Goal: Book appointment/travel/reservation

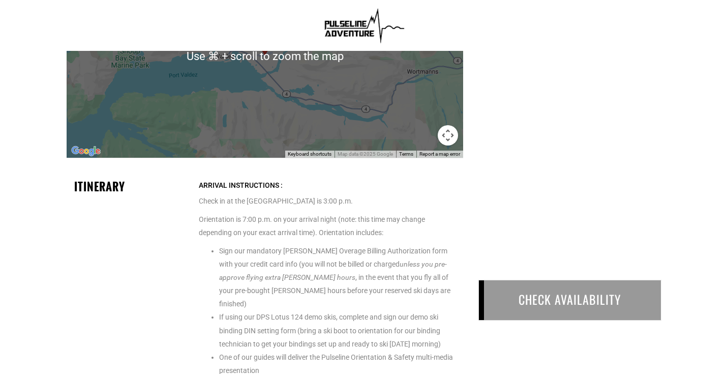
scroll to position [1949, 0]
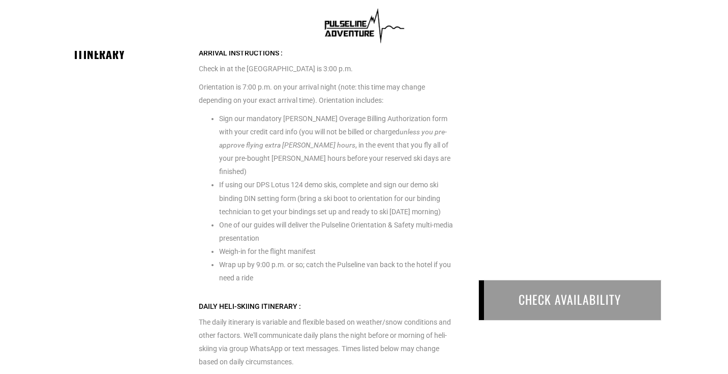
click at [553, 311] on div "CHECK AVAILABILITY" at bounding box center [570, 300] width 183 height 40
click at [550, 299] on div "CHECK AVAILABILITY" at bounding box center [570, 300] width 183 height 40
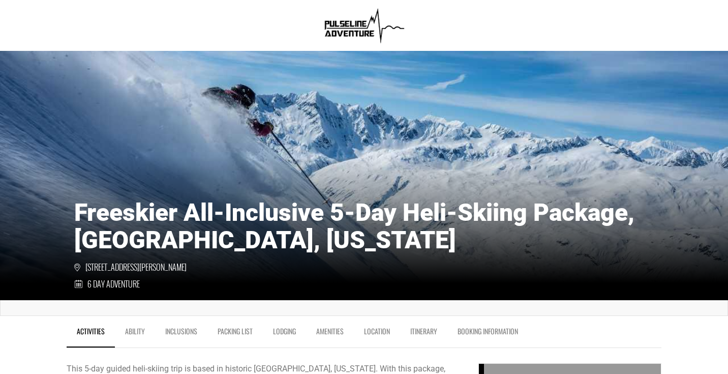
scroll to position [0, 0]
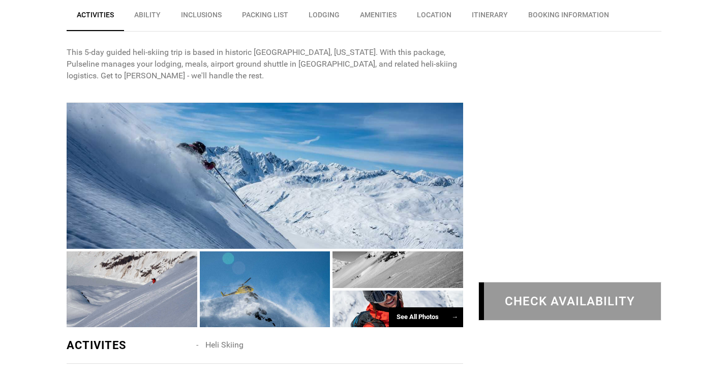
scroll to position [373, 0]
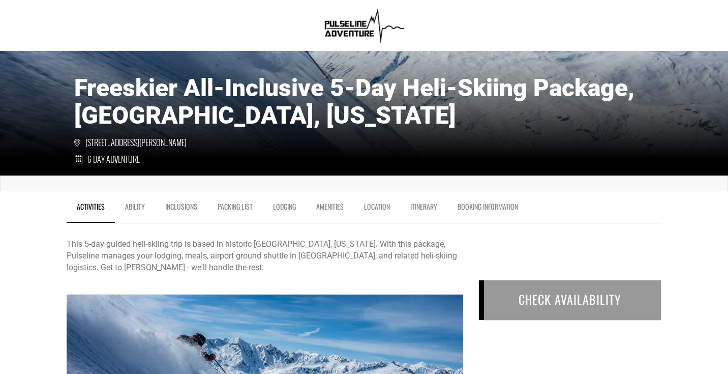
click at [480, 205] on link "BOOKING INFORMATION" at bounding box center [488, 208] width 81 height 25
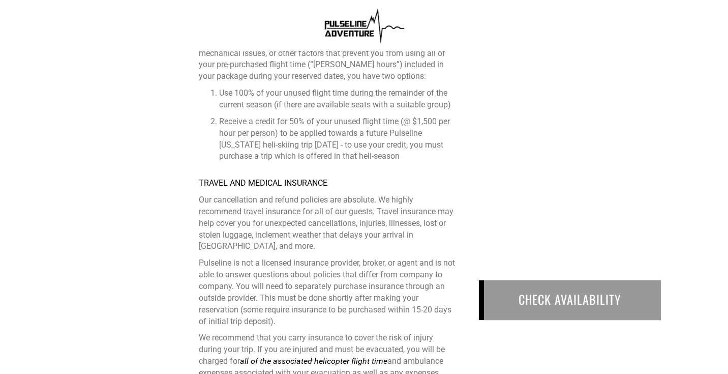
scroll to position [3651, 0]
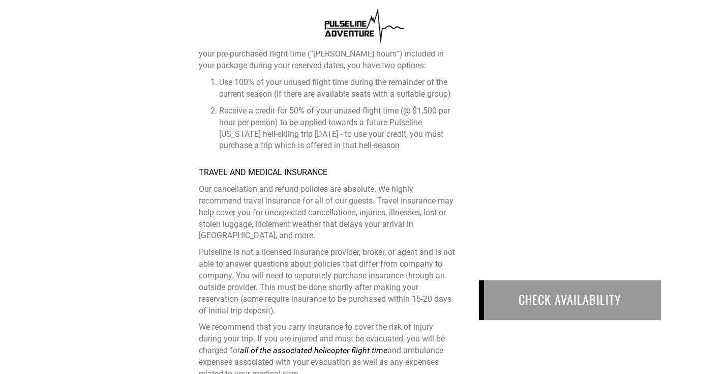
click at [527, 301] on div "CHECK AVAILABILITY" at bounding box center [570, 300] width 183 height 40
click at [477, 301] on div "CHECK AVAILABILITY" at bounding box center [562, 309] width 198 height 89
click at [497, 301] on div "CHECK AVAILABILITY" at bounding box center [570, 300] width 183 height 40
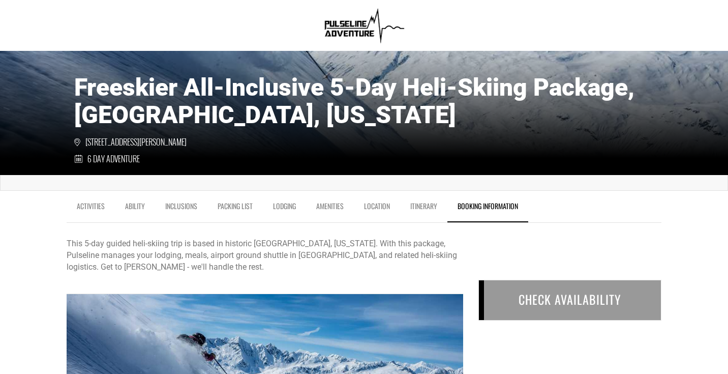
scroll to position [0, 0]
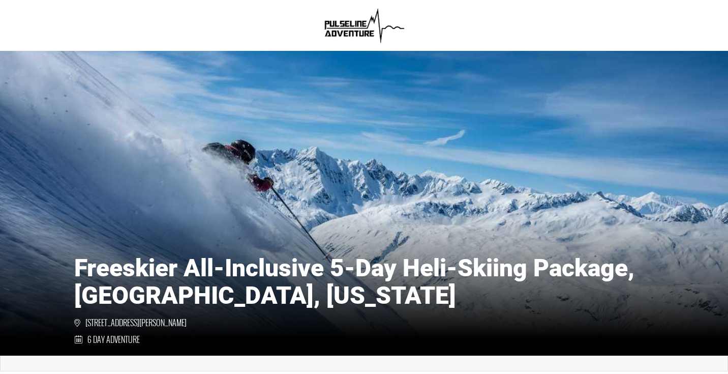
click at [350, 34] on img at bounding box center [364, 25] width 88 height 41
click at [345, 22] on img at bounding box center [364, 25] width 88 height 41
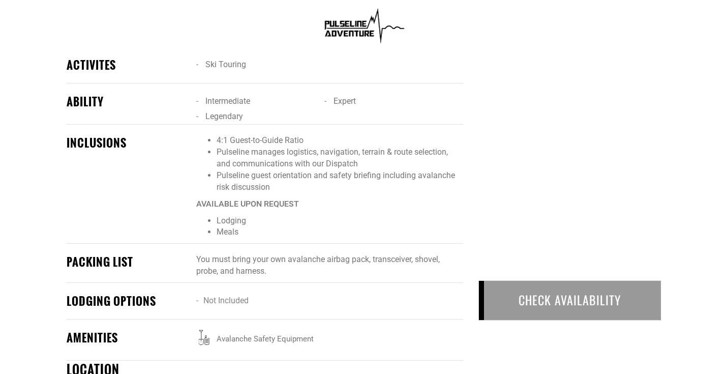
scroll to position [886, 0]
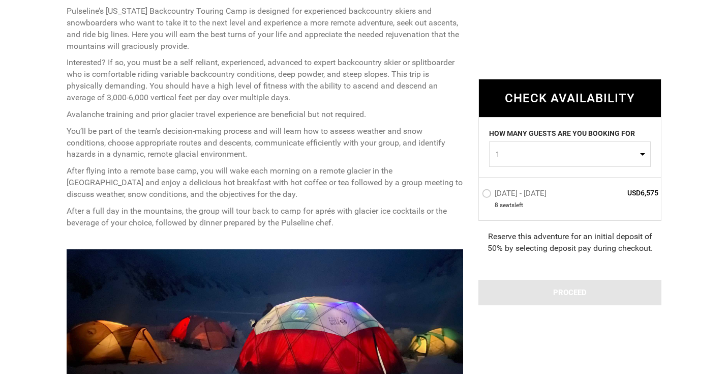
scroll to position [481, 0]
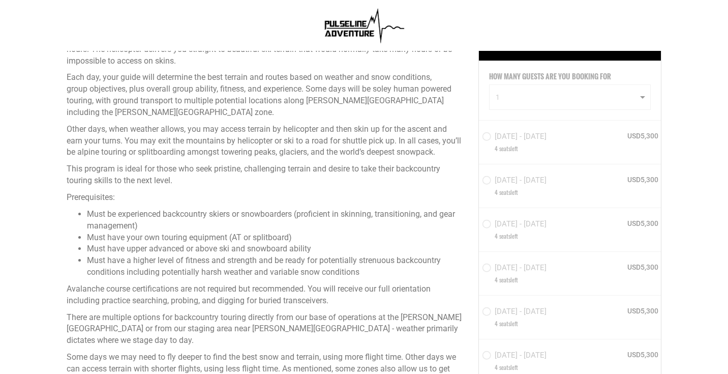
scroll to position [389, 0]
